Goal: Manage account settings

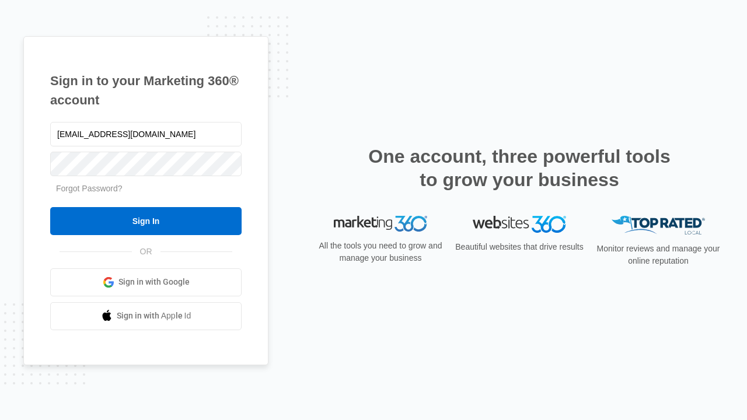
type input "[EMAIL_ADDRESS][DOMAIN_NAME]"
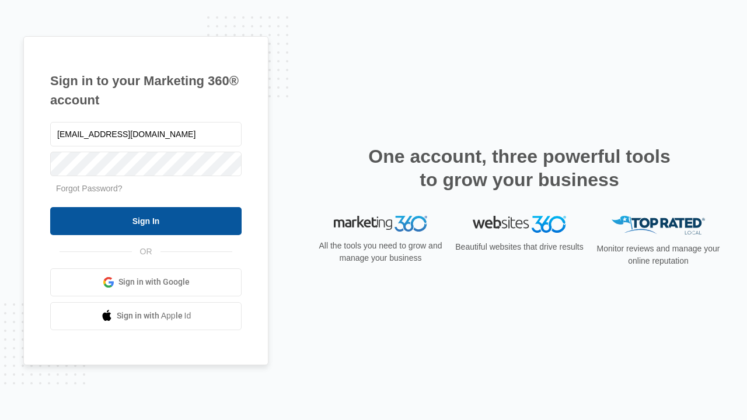
click at [146, 221] on input "Sign In" at bounding box center [146, 221] width 192 height 28
